Goal: Information Seeking & Learning: Learn about a topic

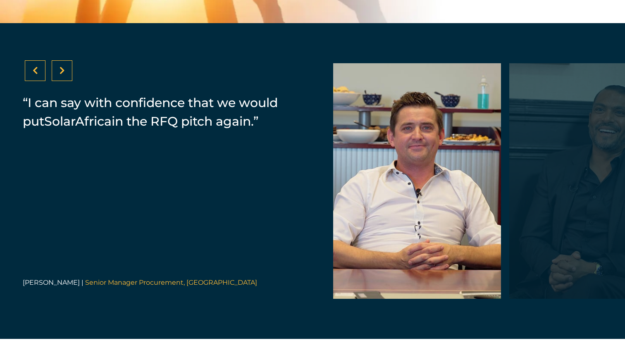
scroll to position [1747, 0]
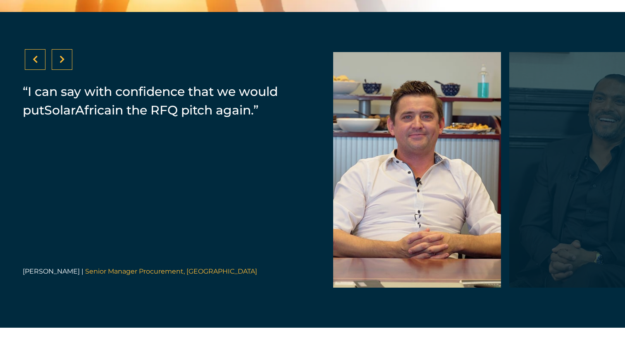
click at [532, 191] on div at bounding box center [593, 169] width 168 height 235
click at [409, 200] on div at bounding box center [417, 169] width 168 height 235
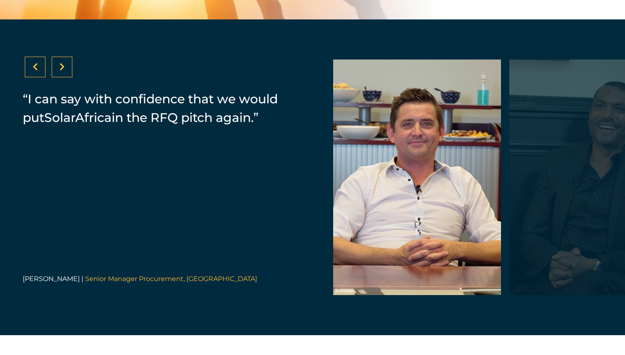
scroll to position [1739, 0]
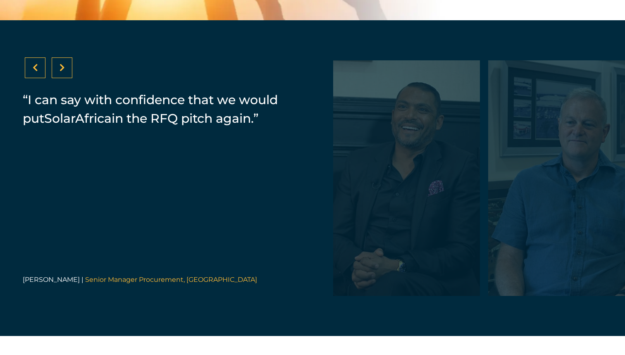
drag, startPoint x: 418, startPoint y: 195, endPoint x: 219, endPoint y: 207, distance: 199.1
click at [220, 208] on div "“SolarAfrica provided us with a PPA. It's a zero investment cost for Zibo which…" at bounding box center [312, 178] width 625 height 316
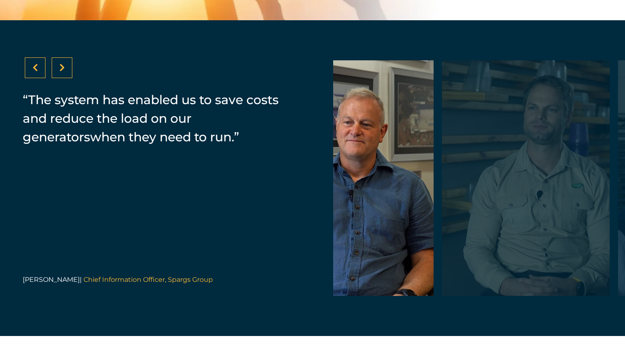
drag, startPoint x: 413, startPoint y: 197, endPoint x: 200, endPoint y: 203, distance: 212.4
click at [200, 203] on div "“SolarAfrica provided us with a PPA. It's a zero investment cost for Zibo which…" at bounding box center [312, 178] width 625 height 316
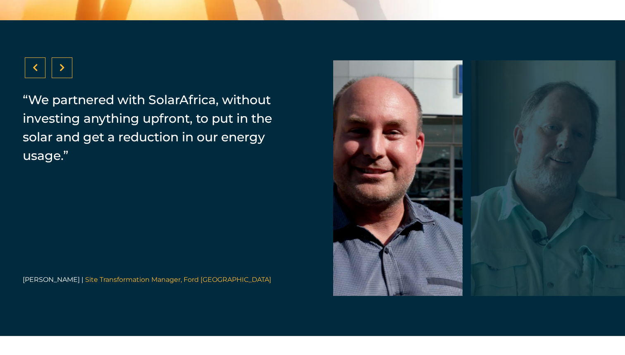
drag, startPoint x: 367, startPoint y: 194, endPoint x: 145, endPoint y: 199, distance: 221.9
click at [152, 197] on div "“SolarAfrica provided us with a PPA. It's a zero investment cost for Zibo which…" at bounding box center [312, 178] width 625 height 316
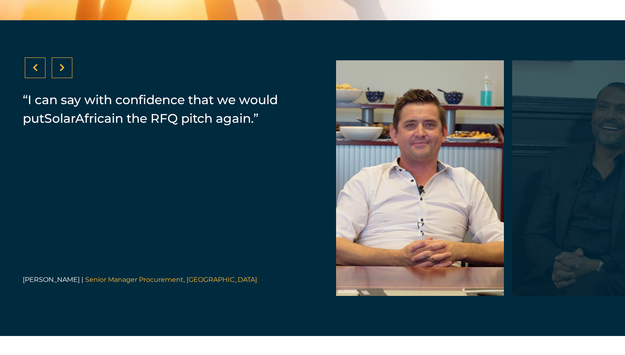
drag, startPoint x: 422, startPoint y: 188, endPoint x: 176, endPoint y: 213, distance: 247.5
click at [186, 211] on div "“SolarAfrica provided us with a PPA. It's a zero investment cost for Zibo which…" at bounding box center [312, 178] width 625 height 316
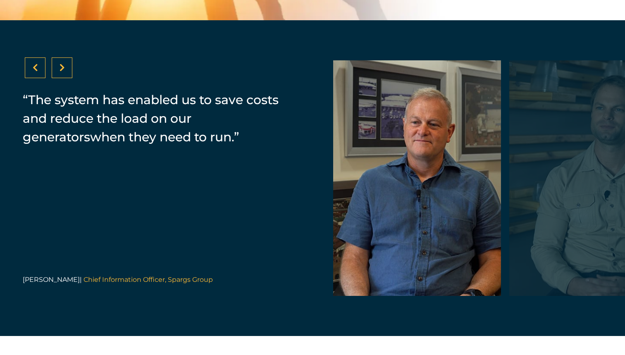
drag, startPoint x: 466, startPoint y: 214, endPoint x: 257, endPoint y: 263, distance: 214.9
click at [257, 263] on div "“SolarAfrica provided us with a PPA. It's a zero investment cost for Zibo which…" at bounding box center [312, 178] width 625 height 316
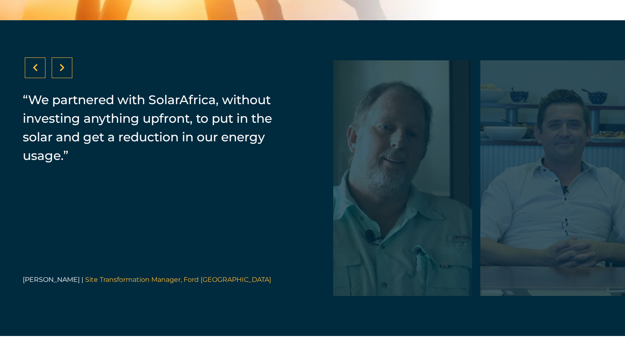
drag, startPoint x: 435, startPoint y: 205, endPoint x: 233, endPoint y: 205, distance: 201.6
click at [233, 205] on div "“SolarAfrica provided us with a PPA. It's a zero investment cost for Zibo which…" at bounding box center [312, 178] width 625 height 316
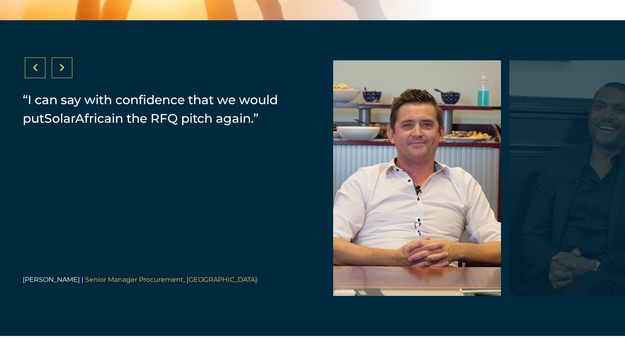
click at [59, 72] on icon at bounding box center [61, 68] width 5 height 8
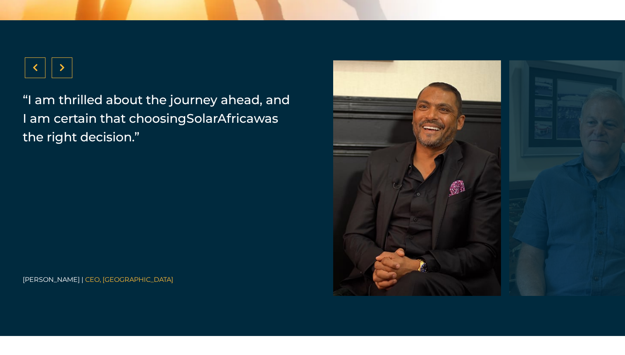
click at [59, 72] on icon at bounding box center [61, 68] width 5 height 8
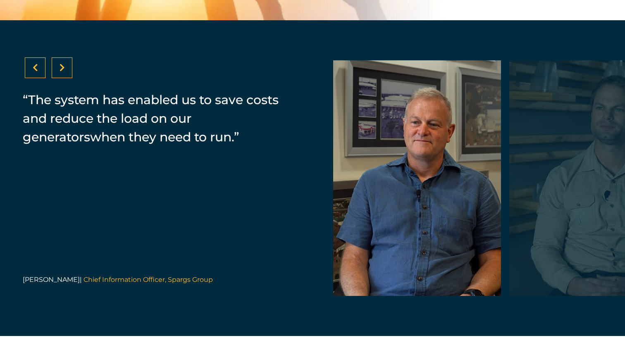
click at [59, 72] on icon at bounding box center [61, 68] width 5 height 8
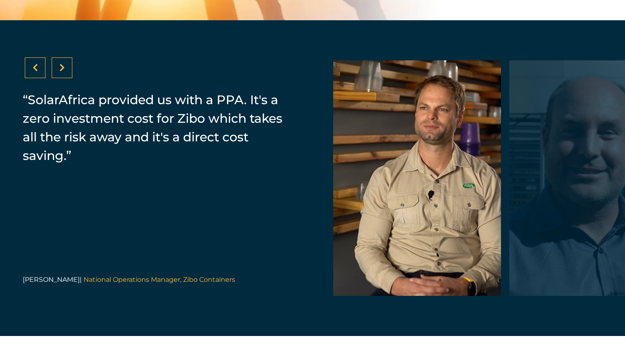
click at [59, 72] on icon at bounding box center [61, 68] width 5 height 8
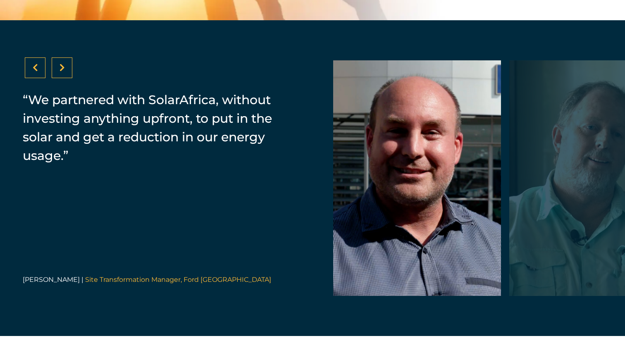
click at [59, 72] on icon at bounding box center [61, 68] width 5 height 8
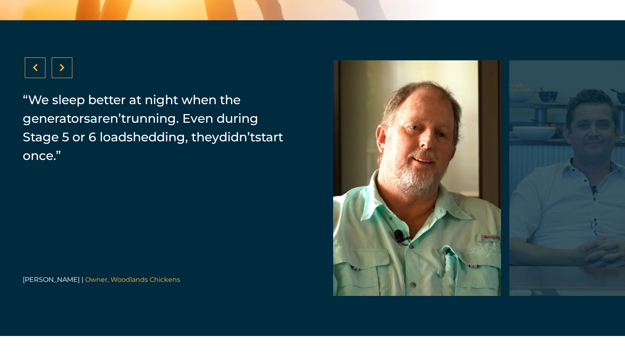
click at [59, 72] on icon at bounding box center [61, 68] width 5 height 8
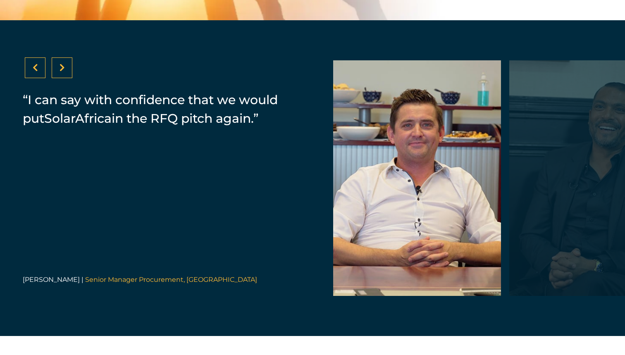
click at [59, 72] on icon at bounding box center [61, 68] width 5 height 8
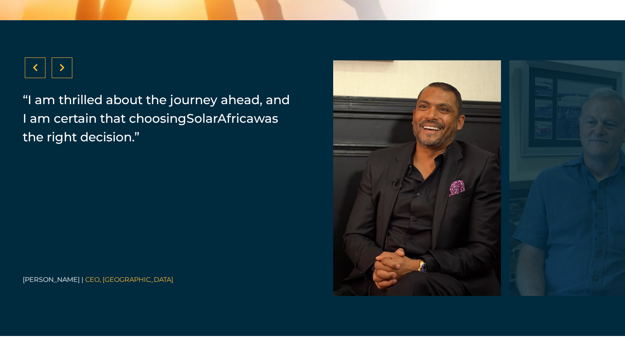
click at [59, 72] on icon at bounding box center [61, 68] width 5 height 8
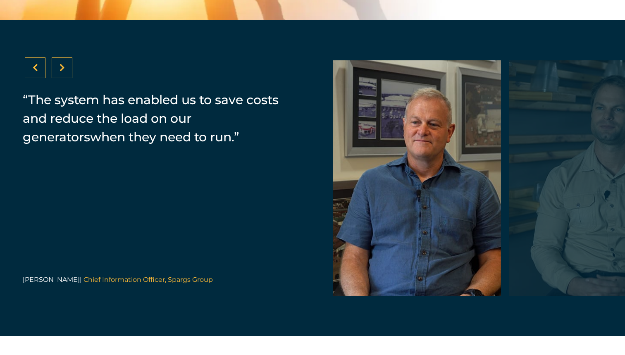
click at [59, 72] on icon at bounding box center [61, 68] width 5 height 8
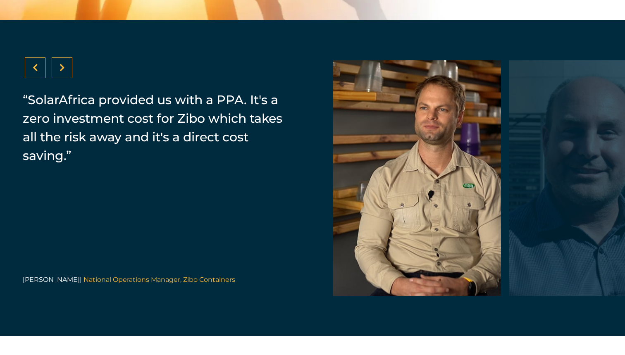
click at [59, 72] on icon at bounding box center [61, 68] width 5 height 8
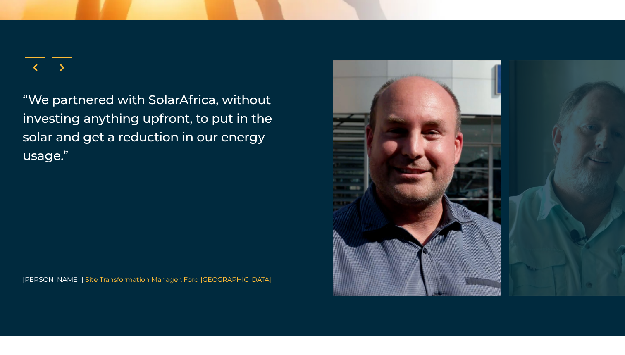
click at [59, 72] on icon at bounding box center [61, 68] width 5 height 8
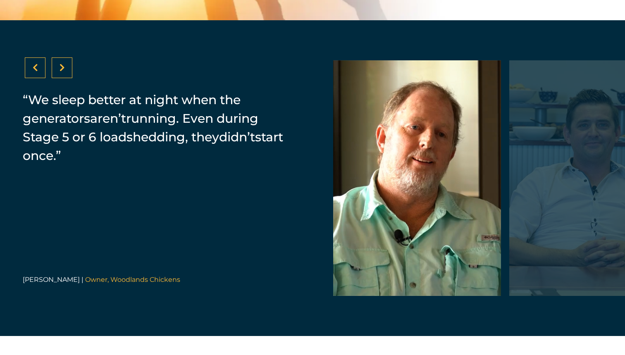
click at [59, 72] on icon at bounding box center [61, 68] width 5 height 8
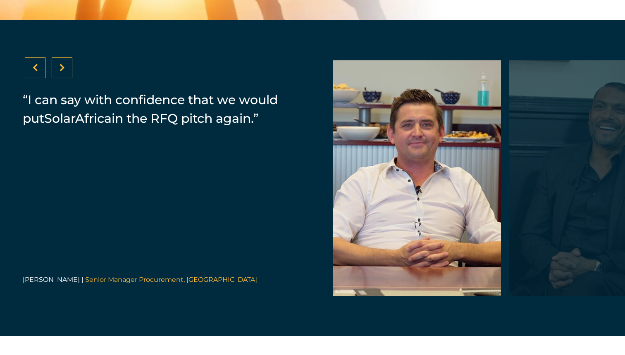
click at [59, 72] on icon at bounding box center [61, 68] width 5 height 8
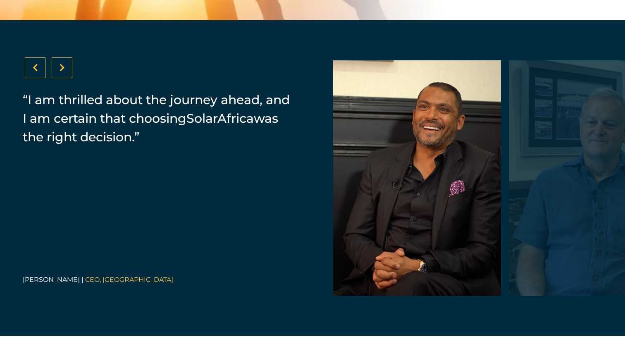
click at [59, 72] on icon at bounding box center [61, 68] width 5 height 8
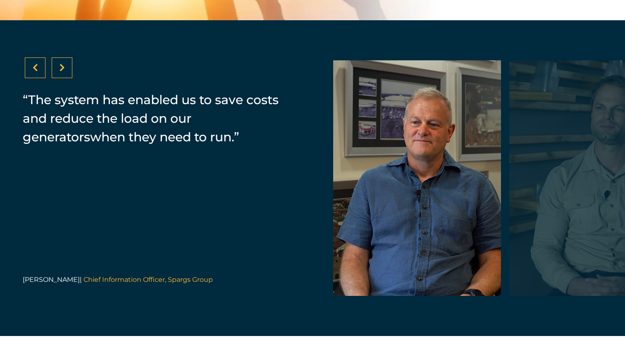
click at [59, 72] on icon at bounding box center [61, 68] width 5 height 8
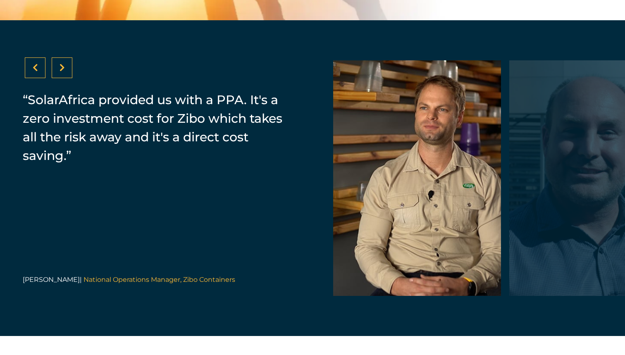
click at [59, 72] on icon at bounding box center [61, 68] width 5 height 8
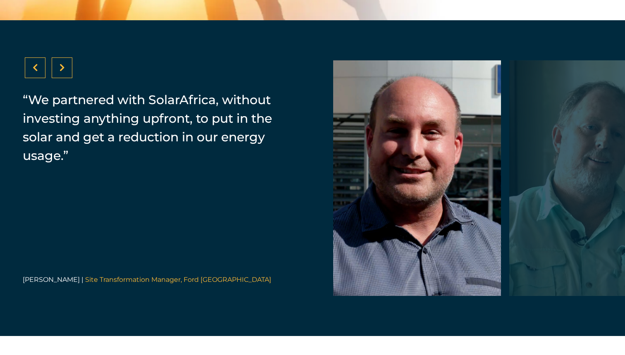
click at [59, 72] on icon at bounding box center [61, 68] width 5 height 8
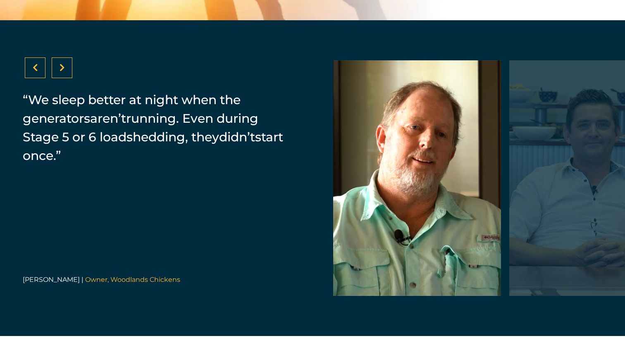
click at [59, 72] on icon at bounding box center [61, 68] width 5 height 8
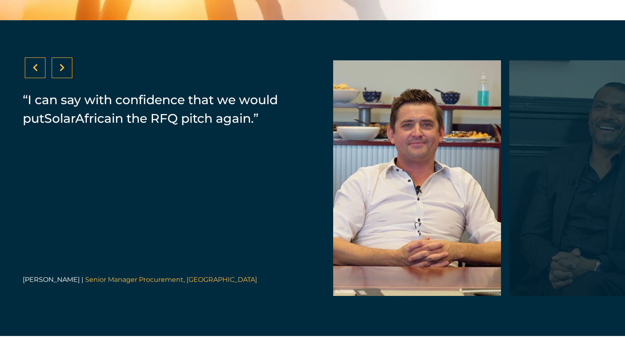
click at [59, 72] on icon at bounding box center [61, 68] width 5 height 8
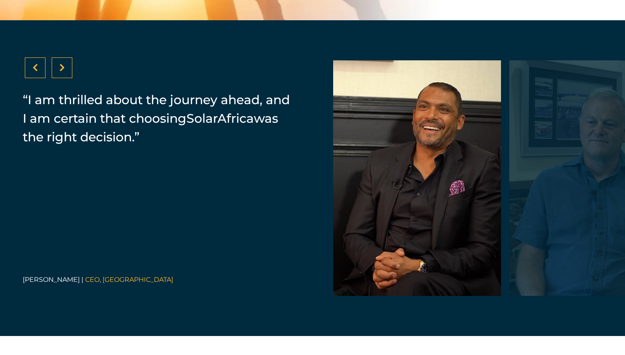
click at [59, 72] on icon at bounding box center [61, 68] width 5 height 8
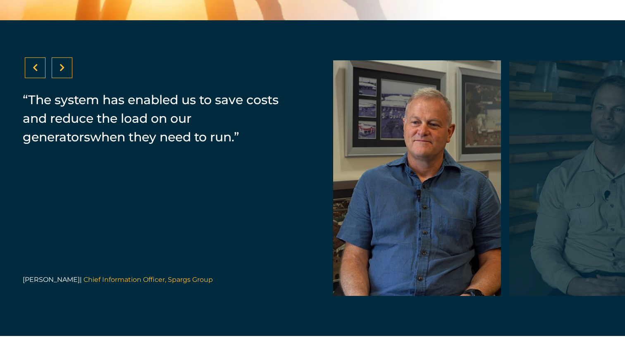
click at [59, 72] on icon at bounding box center [61, 68] width 5 height 8
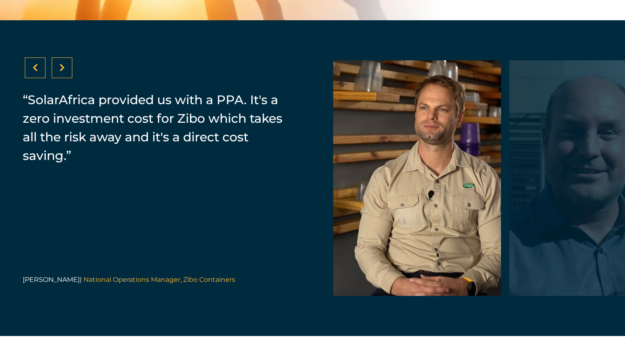
click at [59, 72] on icon at bounding box center [61, 68] width 5 height 8
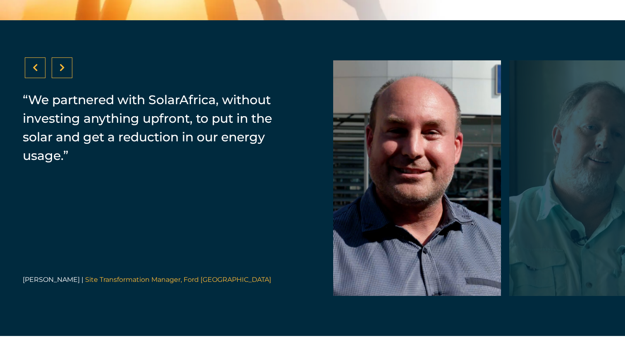
click at [59, 72] on icon at bounding box center [61, 68] width 5 height 8
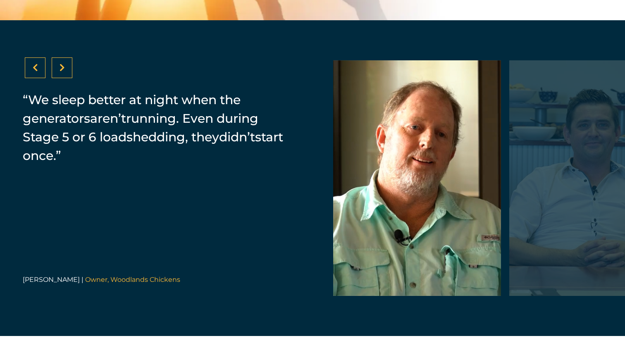
click at [59, 72] on icon at bounding box center [61, 68] width 5 height 8
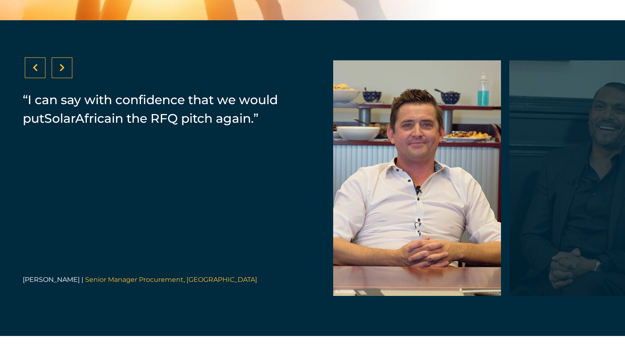
click at [59, 72] on icon at bounding box center [61, 68] width 5 height 8
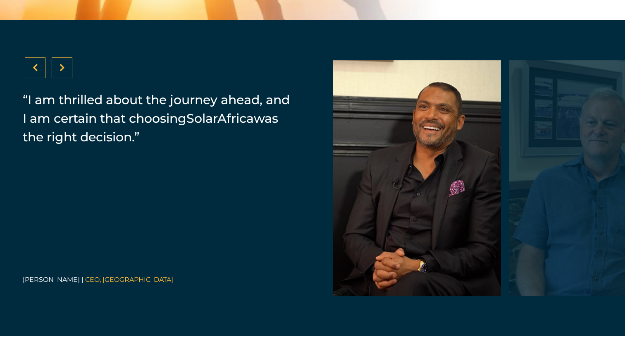
click at [59, 72] on icon at bounding box center [61, 68] width 5 height 8
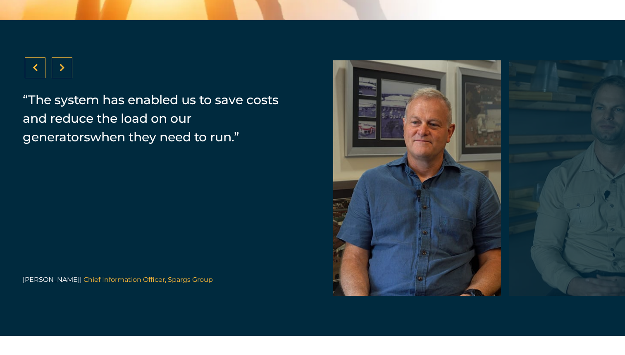
click at [59, 72] on icon at bounding box center [61, 68] width 5 height 8
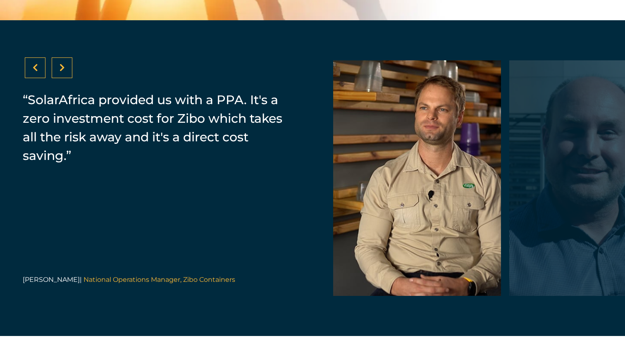
click at [59, 72] on icon at bounding box center [61, 68] width 5 height 8
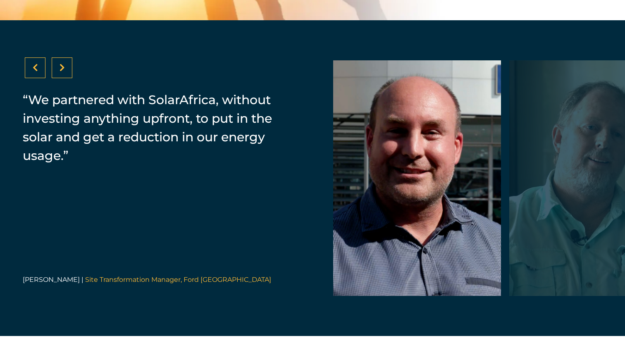
click at [59, 72] on icon at bounding box center [61, 68] width 5 height 8
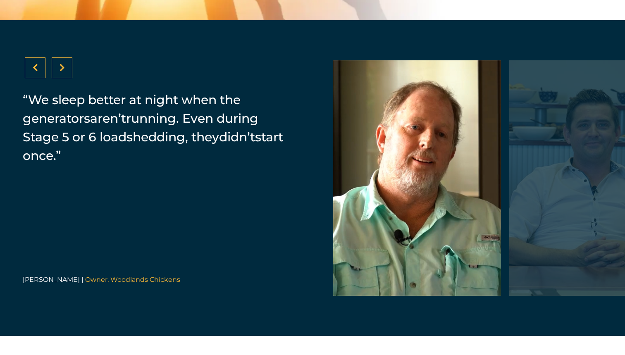
click at [59, 72] on icon at bounding box center [61, 68] width 5 height 8
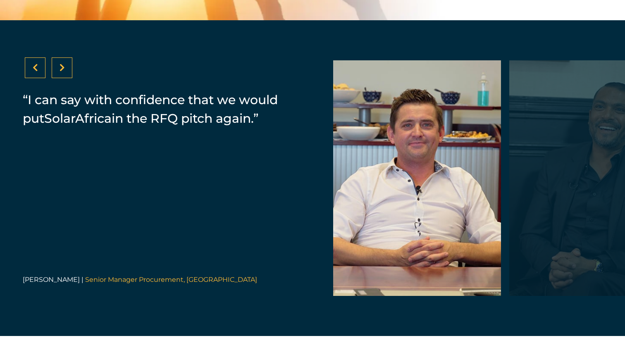
click at [64, 78] on div at bounding box center [62, 67] width 21 height 21
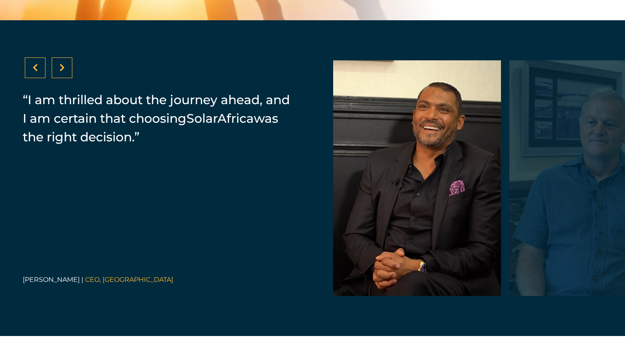
click at [64, 78] on div at bounding box center [62, 67] width 21 height 21
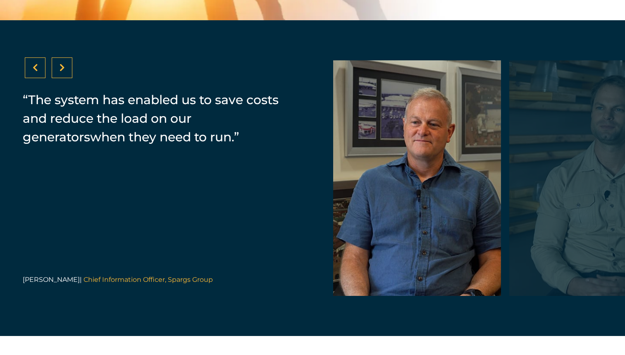
click at [64, 78] on div at bounding box center [62, 67] width 21 height 21
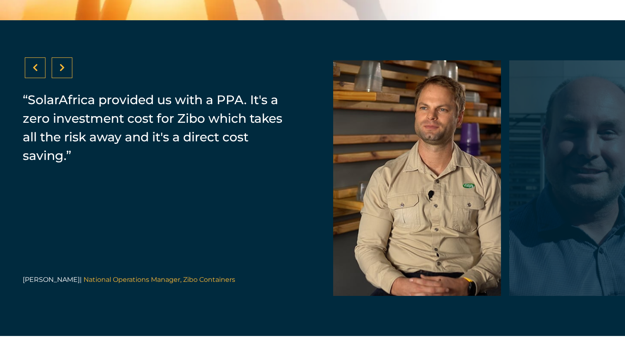
click at [64, 78] on div at bounding box center [62, 67] width 21 height 21
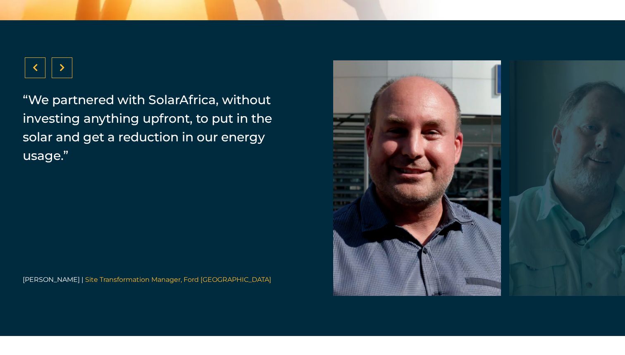
click at [64, 78] on div at bounding box center [62, 67] width 21 height 21
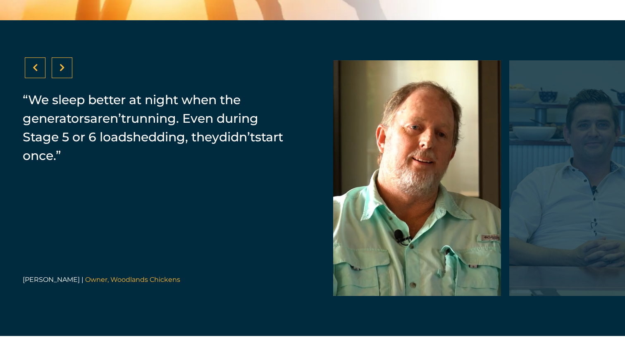
click at [64, 78] on div at bounding box center [62, 67] width 21 height 21
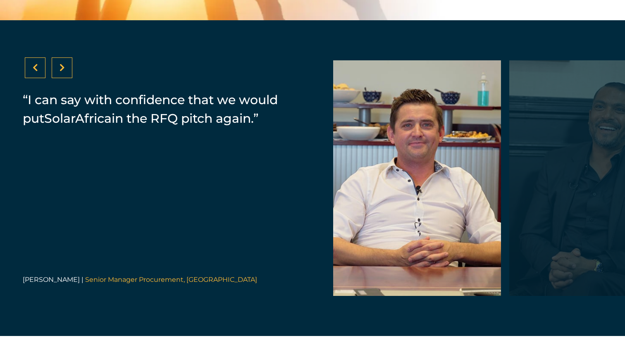
click at [64, 78] on div at bounding box center [62, 67] width 21 height 21
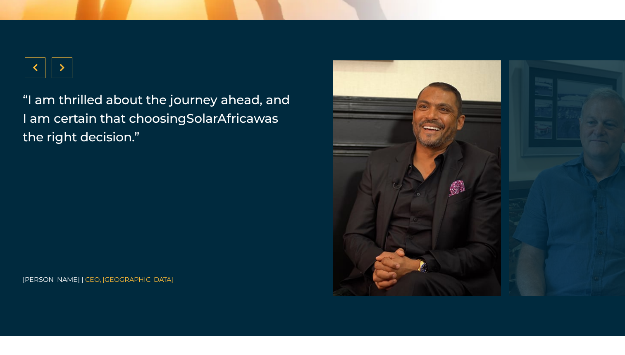
click at [71, 77] on div at bounding box center [62, 67] width 21 height 21
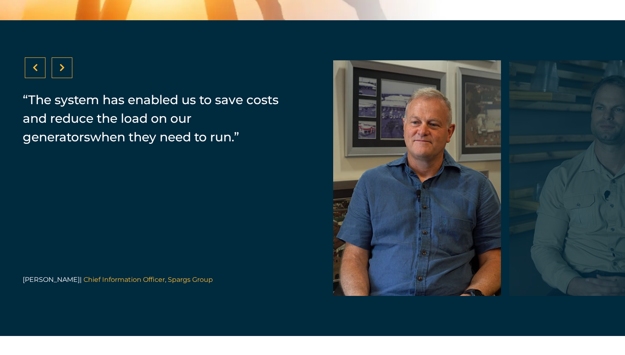
click at [71, 77] on div at bounding box center [62, 67] width 21 height 21
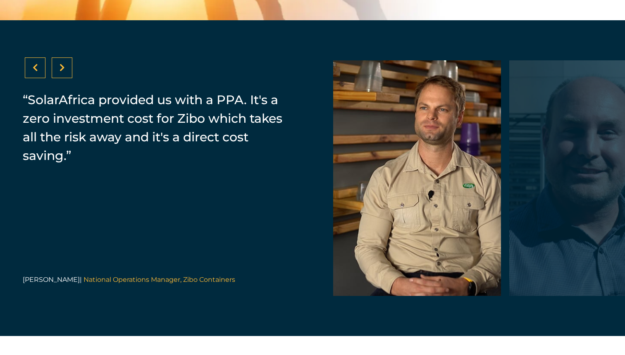
click at [71, 77] on div at bounding box center [62, 67] width 21 height 21
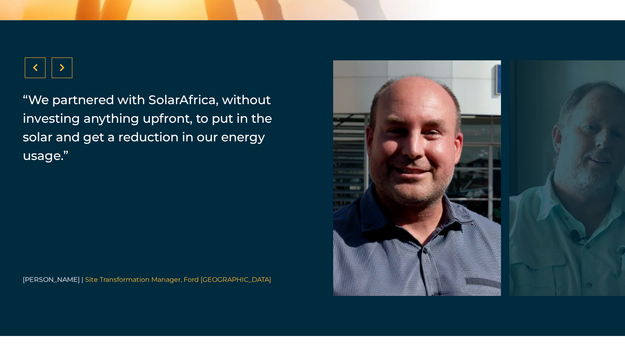
click at [71, 77] on div at bounding box center [62, 67] width 21 height 21
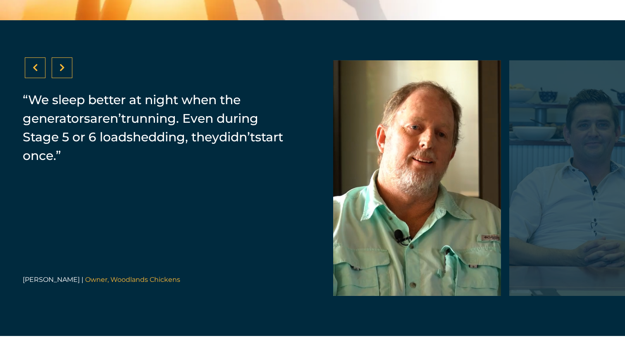
click at [71, 77] on div at bounding box center [62, 67] width 21 height 21
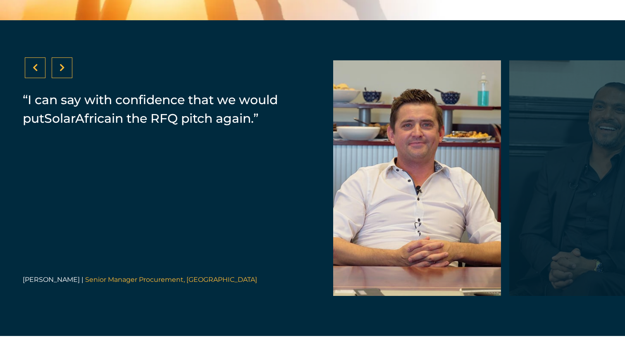
click at [71, 77] on div at bounding box center [62, 67] width 21 height 21
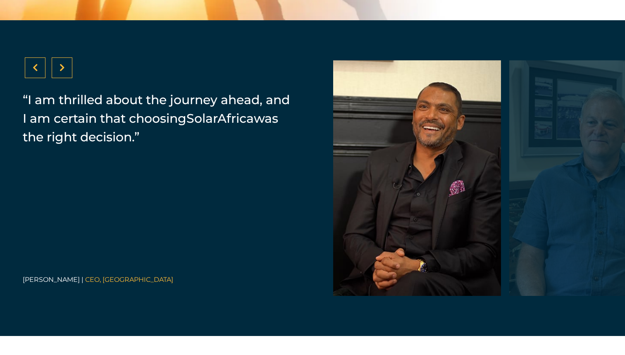
click at [71, 77] on div at bounding box center [62, 67] width 21 height 21
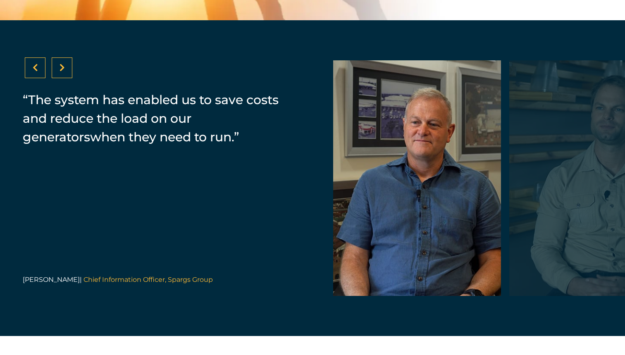
click at [71, 77] on div at bounding box center [62, 67] width 21 height 21
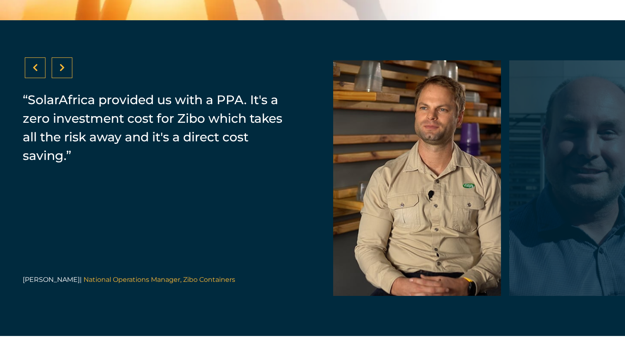
click at [71, 77] on div at bounding box center [62, 67] width 21 height 21
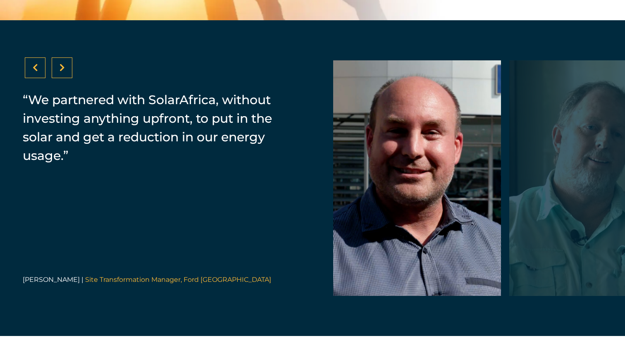
click at [71, 77] on div at bounding box center [62, 67] width 21 height 21
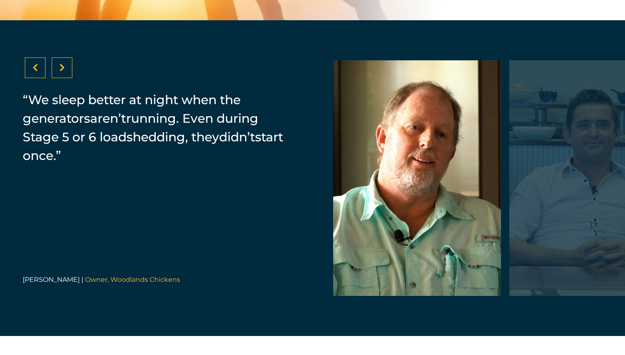
click at [71, 77] on div at bounding box center [62, 67] width 21 height 21
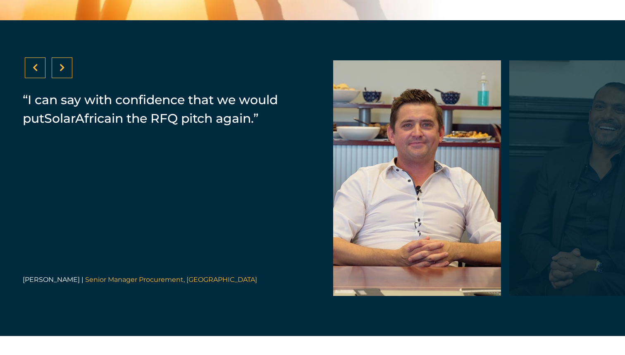
click at [67, 72] on div at bounding box center [62, 67] width 21 height 21
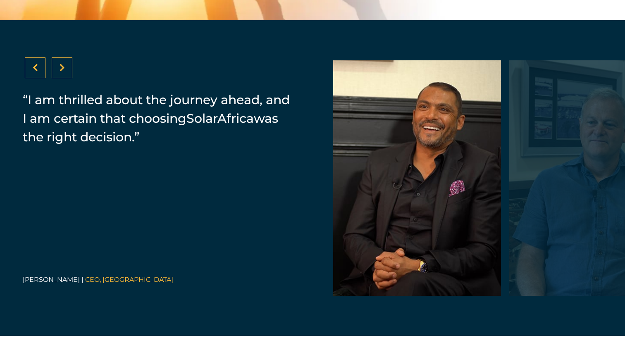
click at [67, 72] on div at bounding box center [62, 67] width 21 height 21
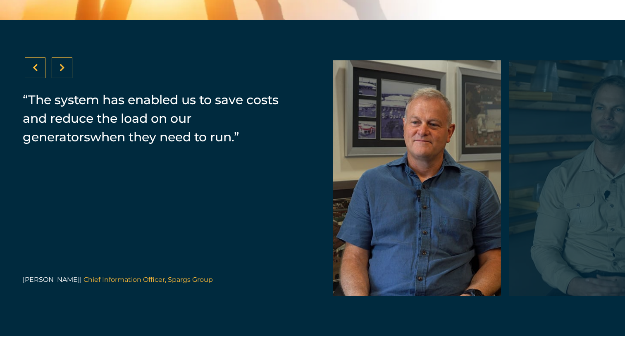
click at [67, 72] on div at bounding box center [62, 67] width 21 height 21
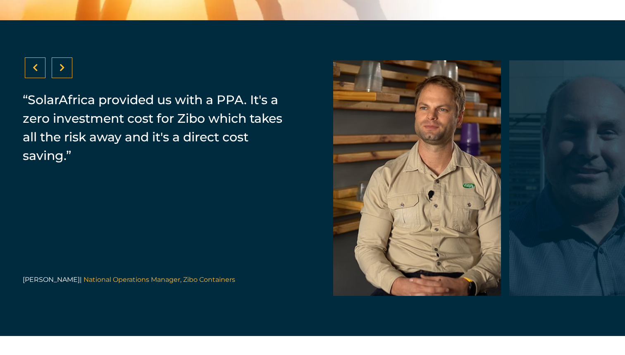
click at [67, 72] on div at bounding box center [62, 67] width 21 height 21
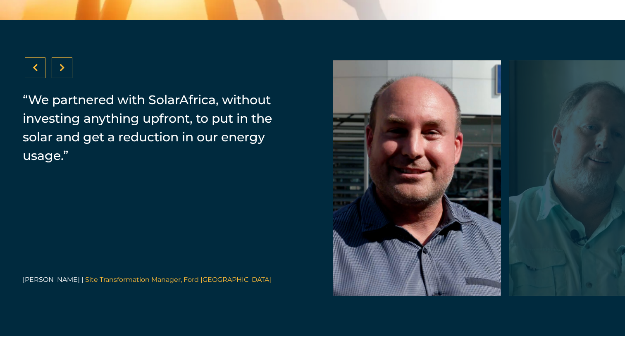
click at [67, 72] on div at bounding box center [62, 67] width 21 height 21
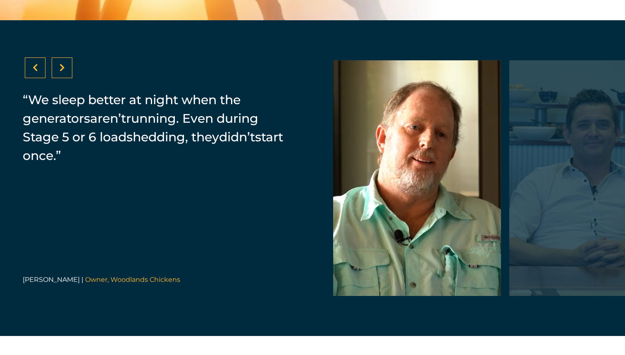
click at [67, 72] on div at bounding box center [62, 67] width 21 height 21
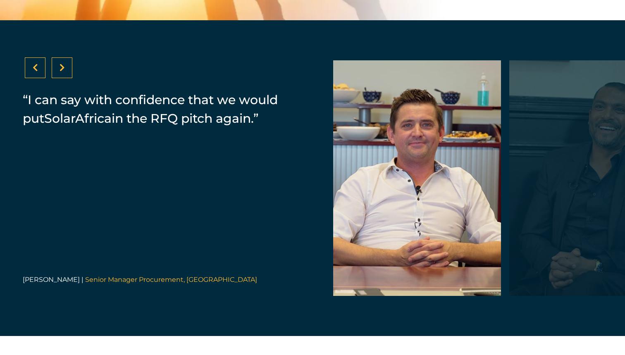
click at [67, 72] on div at bounding box center [62, 67] width 21 height 21
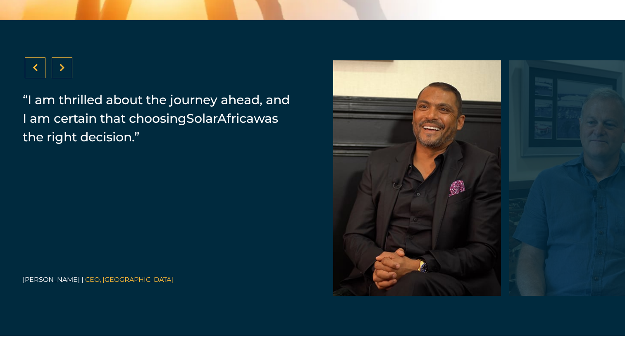
click at [67, 72] on div at bounding box center [62, 67] width 21 height 21
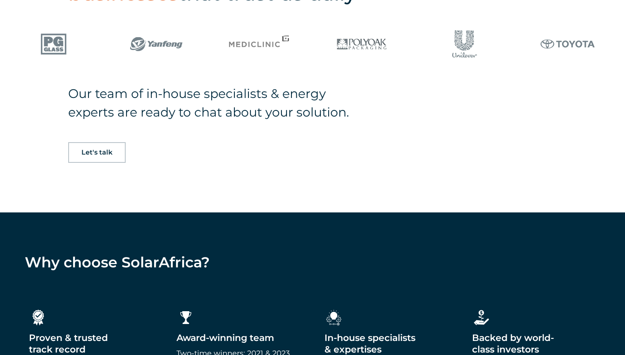
scroll to position [680, 0]
